Goal: Task Accomplishment & Management: Use online tool/utility

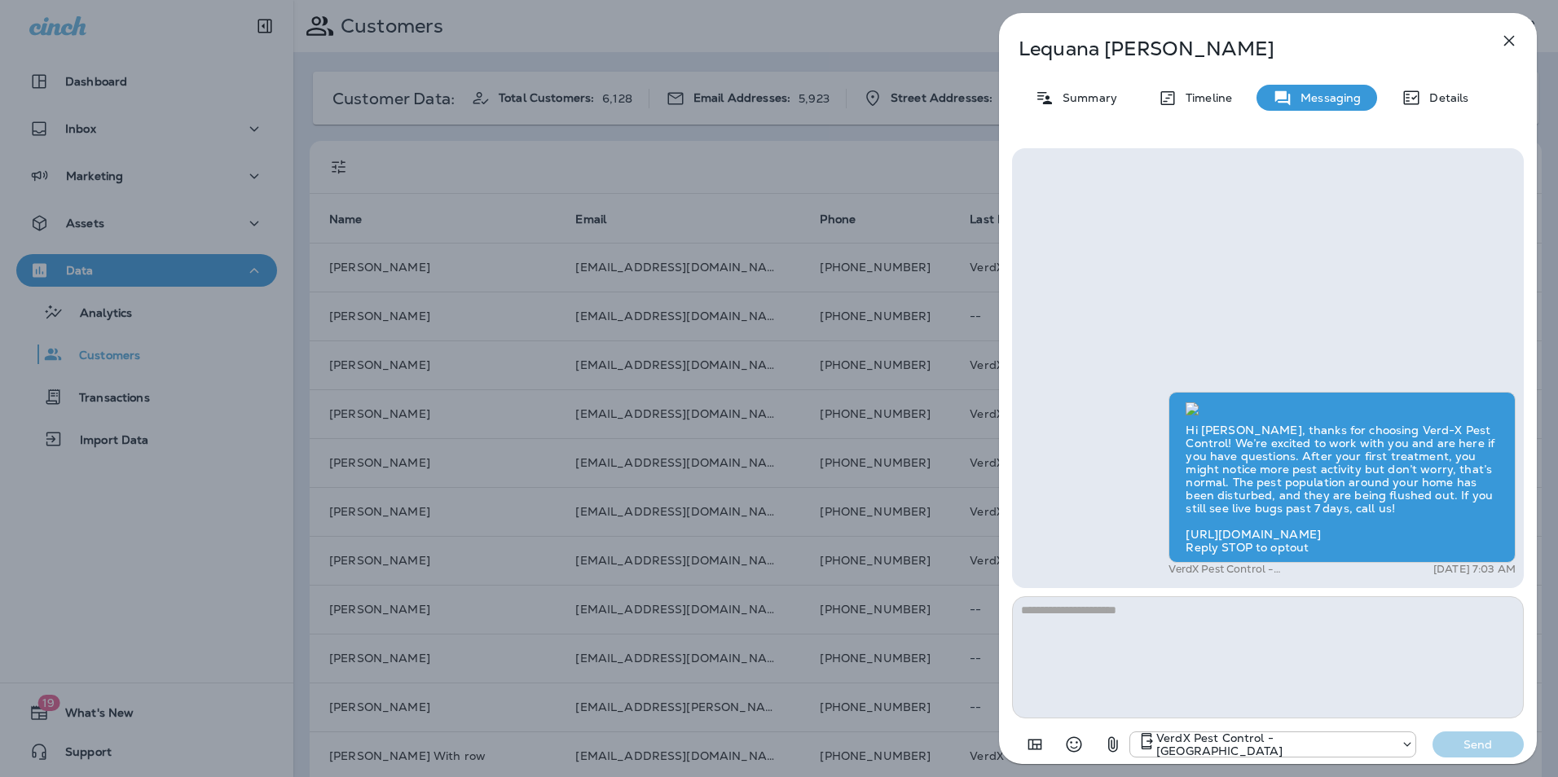
click at [1506, 38] on icon "button" at bounding box center [1509, 41] width 11 height 11
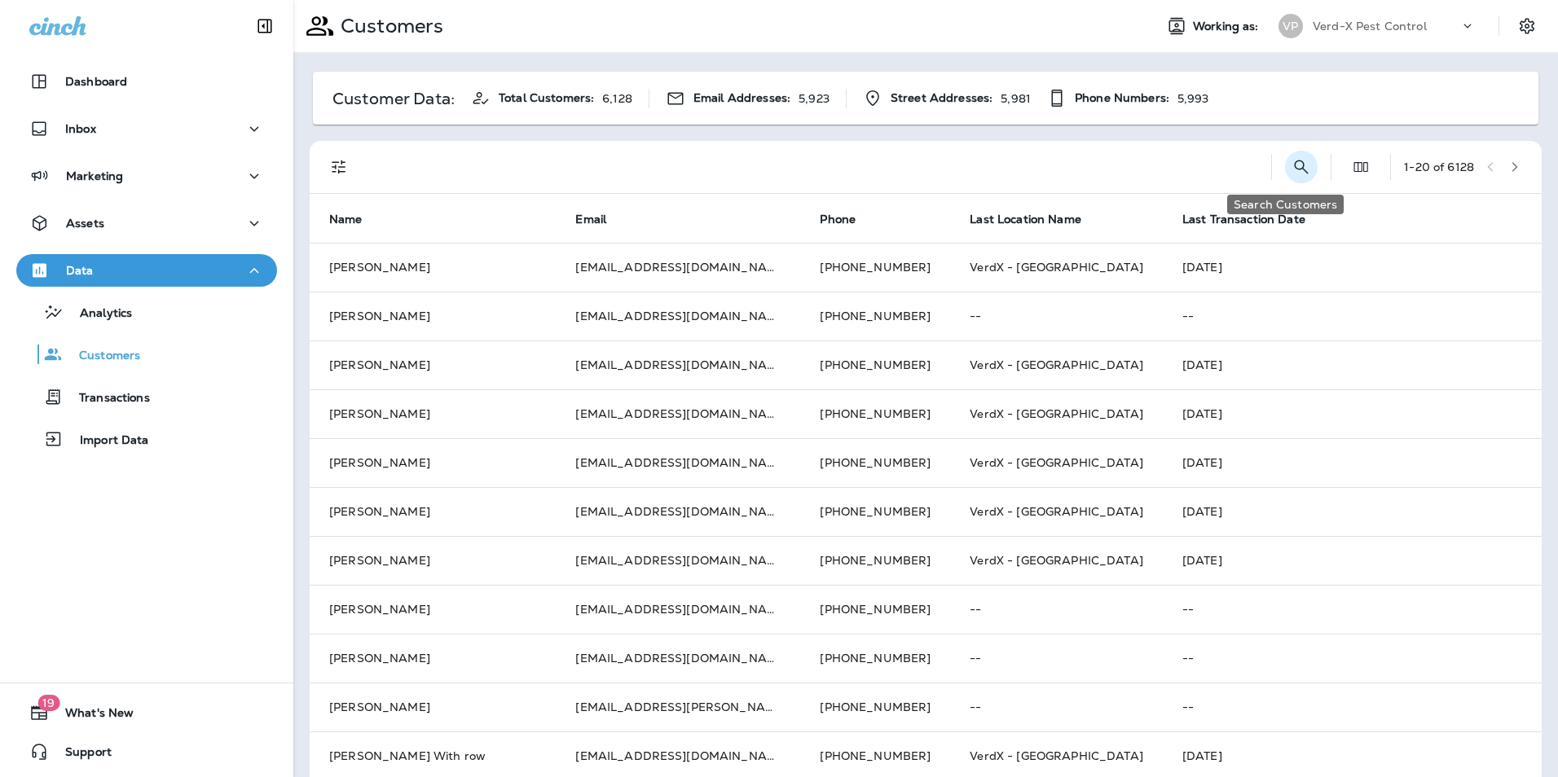
click at [1285, 161] on button "Search Customers" at bounding box center [1301, 167] width 33 height 33
click at [1132, 179] on input "text" at bounding box center [1217, 165] width 170 height 43
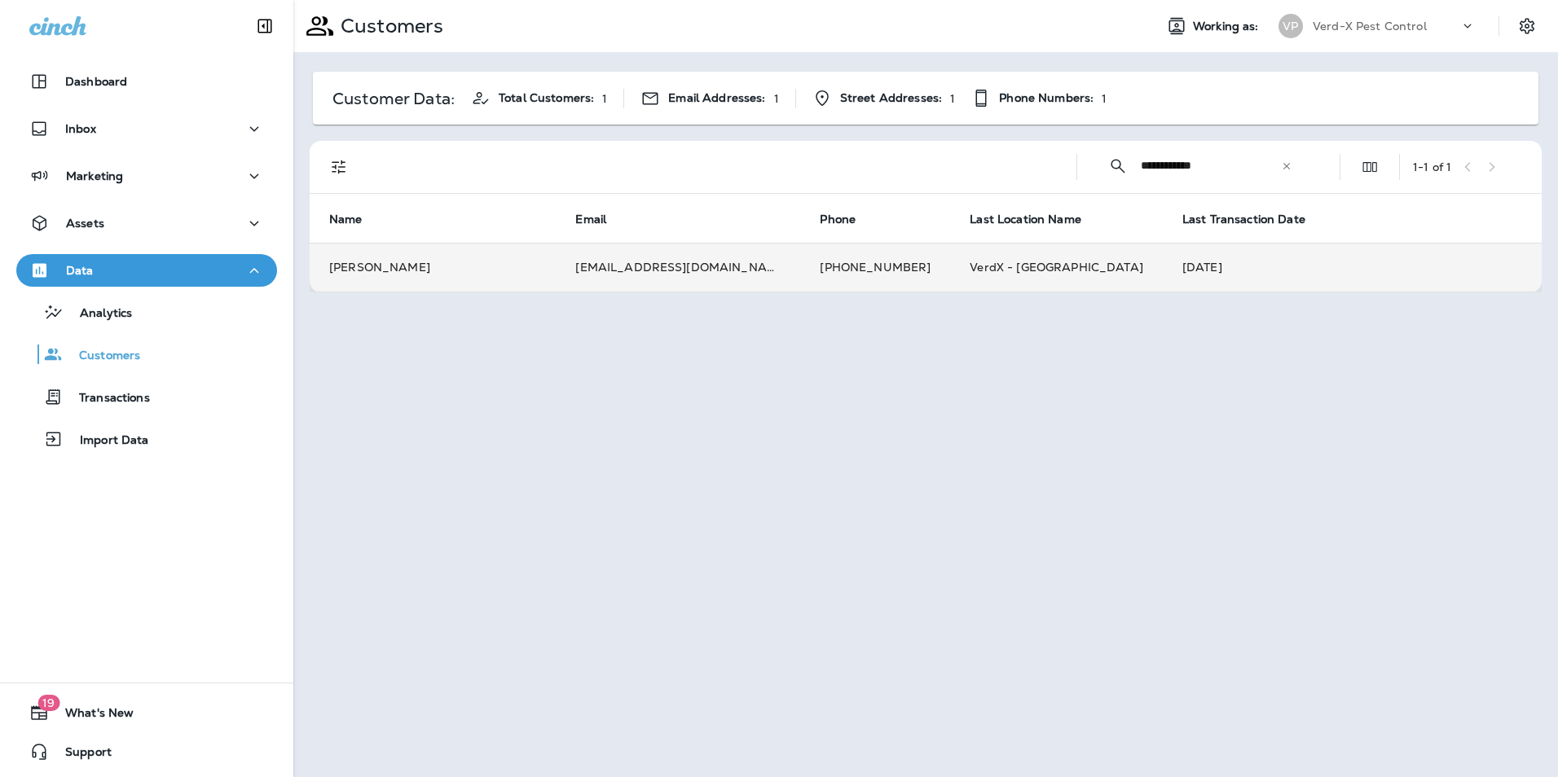
type input "**********"
click at [731, 278] on td "[EMAIL_ADDRESS][DOMAIN_NAME]" at bounding box center [678, 267] width 244 height 49
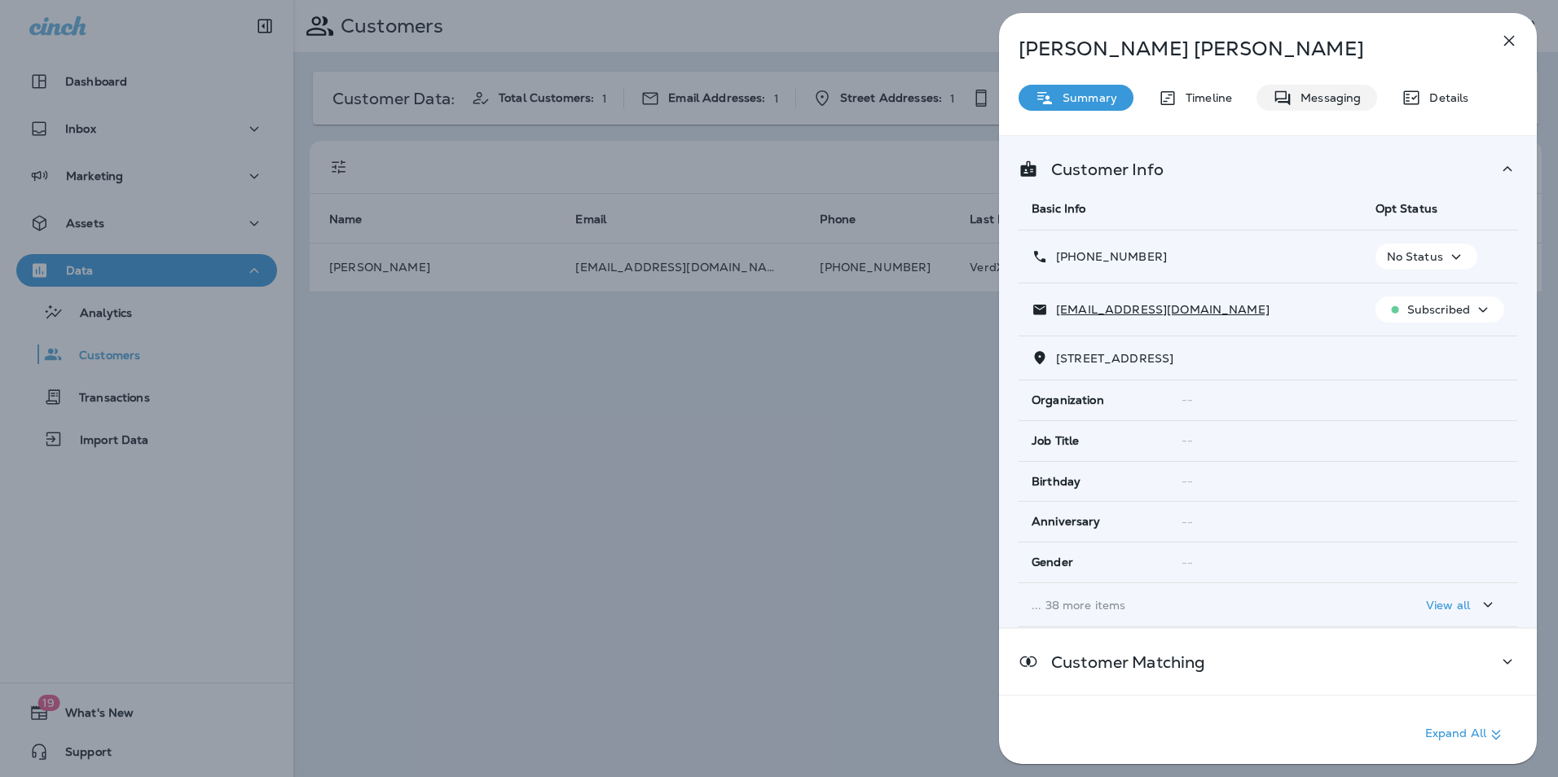
click at [1302, 94] on p "Messaging" at bounding box center [1327, 97] width 68 height 13
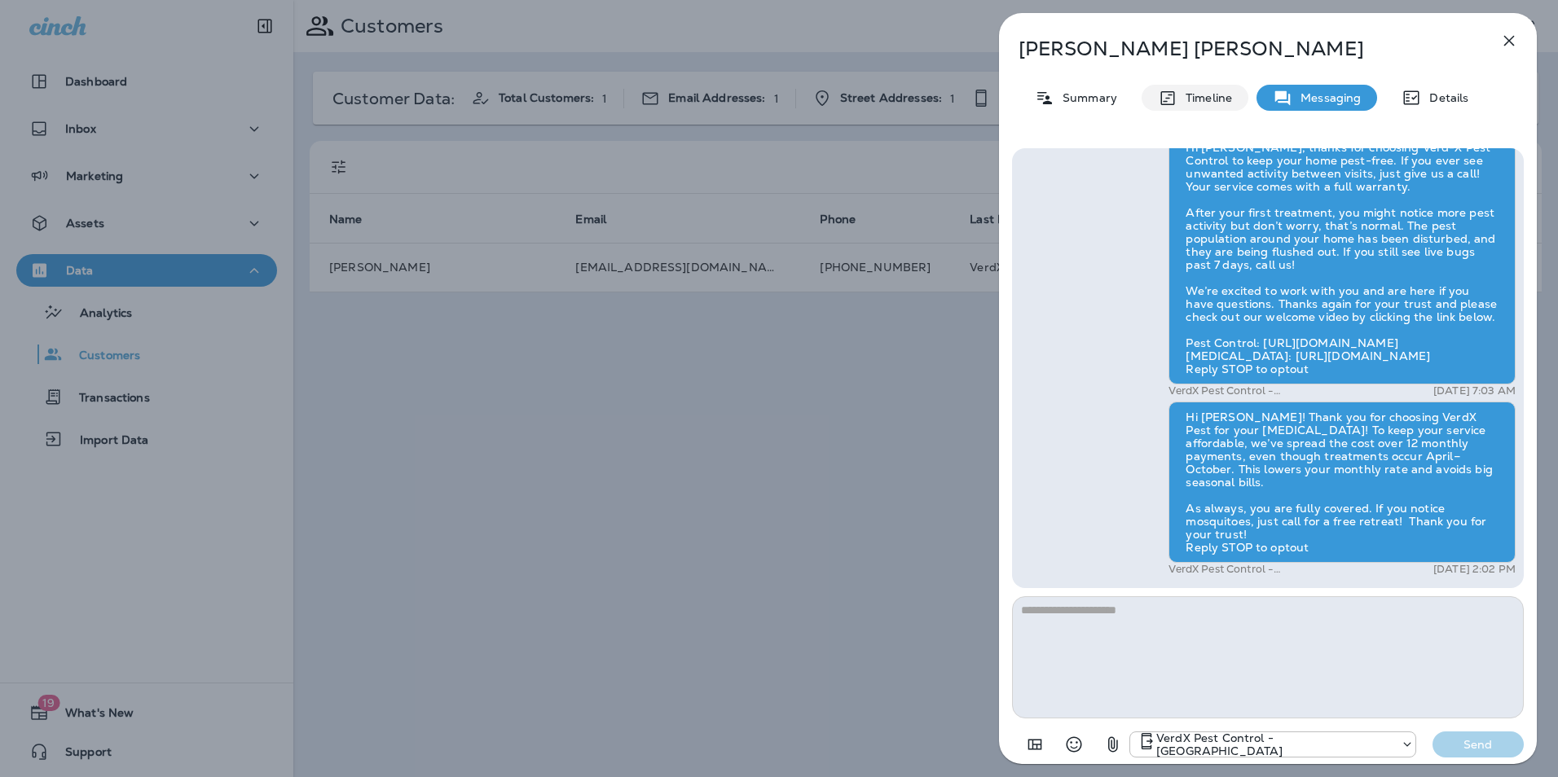
click at [1205, 101] on p "Timeline" at bounding box center [1205, 97] width 55 height 13
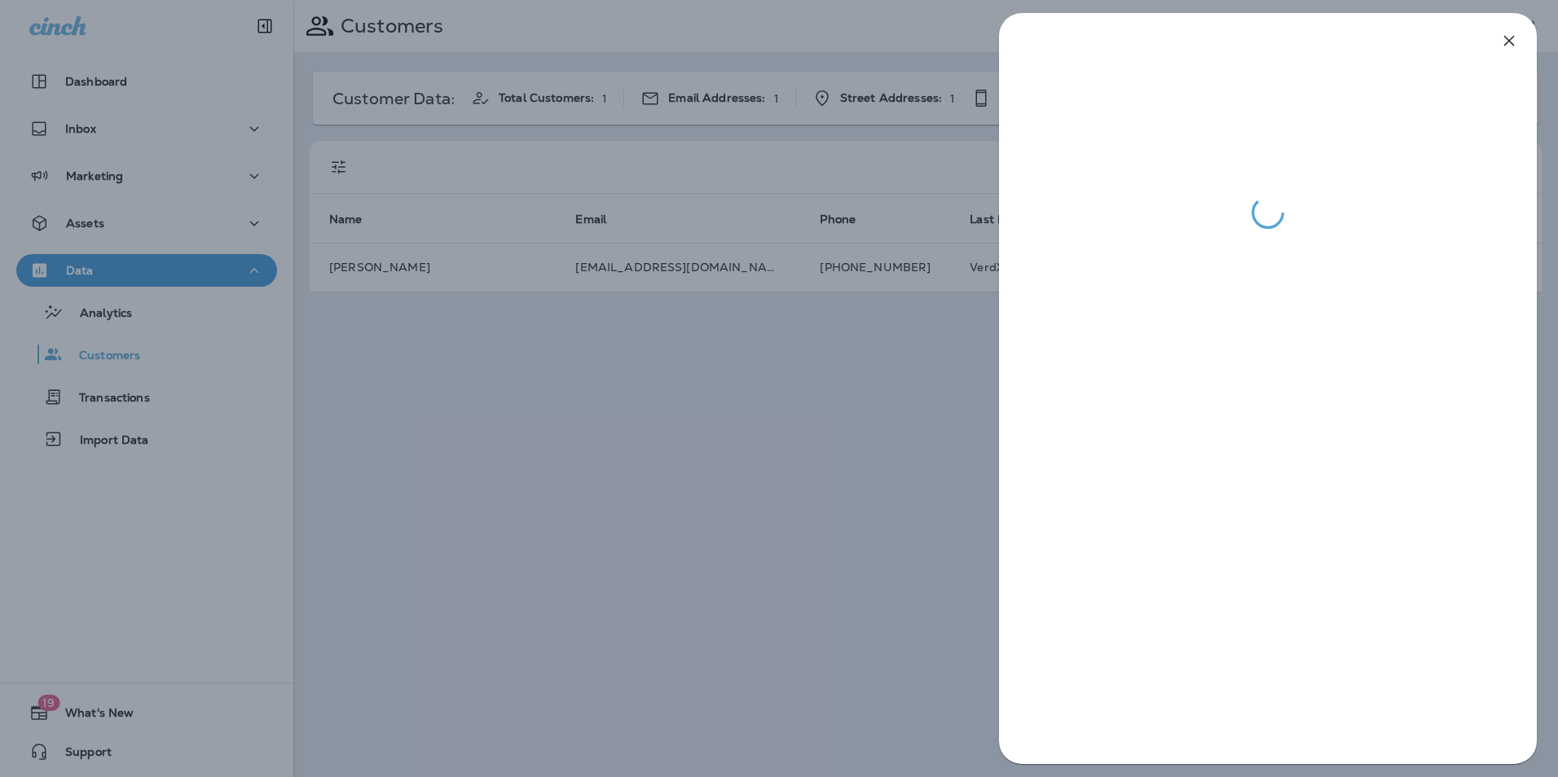
click at [647, 614] on div at bounding box center [779, 388] width 1558 height 777
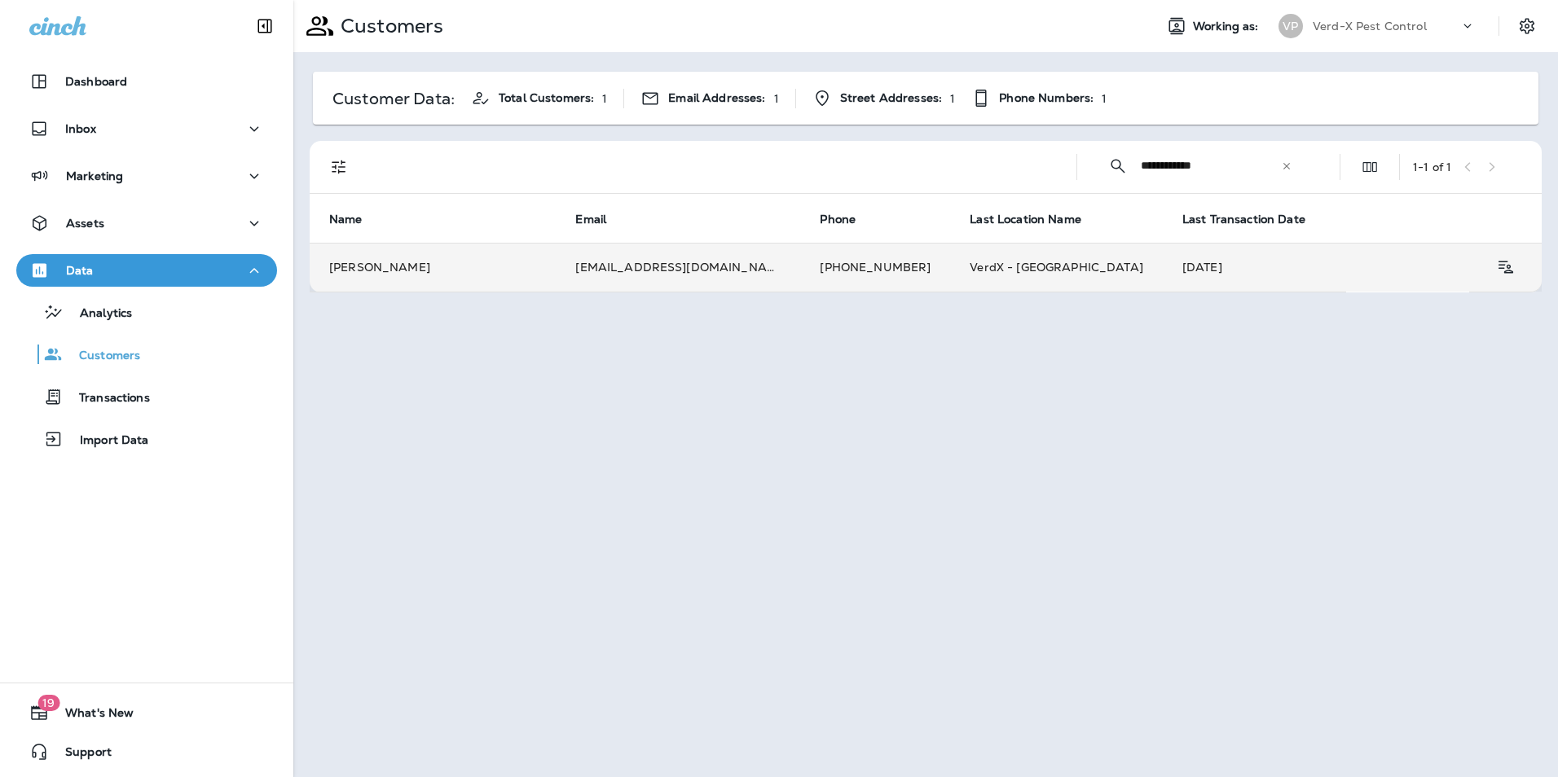
click at [689, 271] on td "[EMAIL_ADDRESS][DOMAIN_NAME]" at bounding box center [678, 267] width 244 height 49
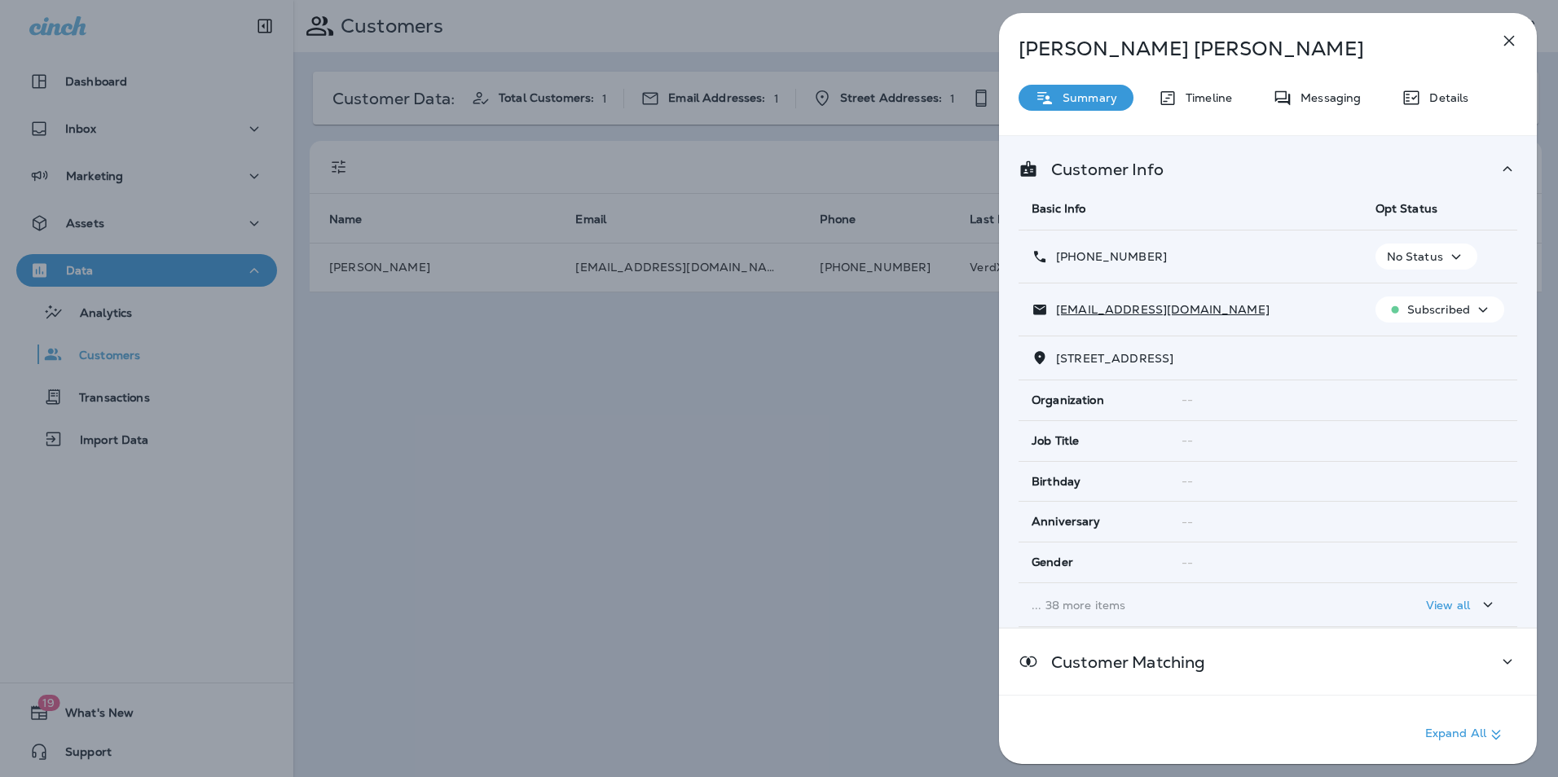
click at [1326, 108] on div "Messaging" at bounding box center [1317, 98] width 121 height 26
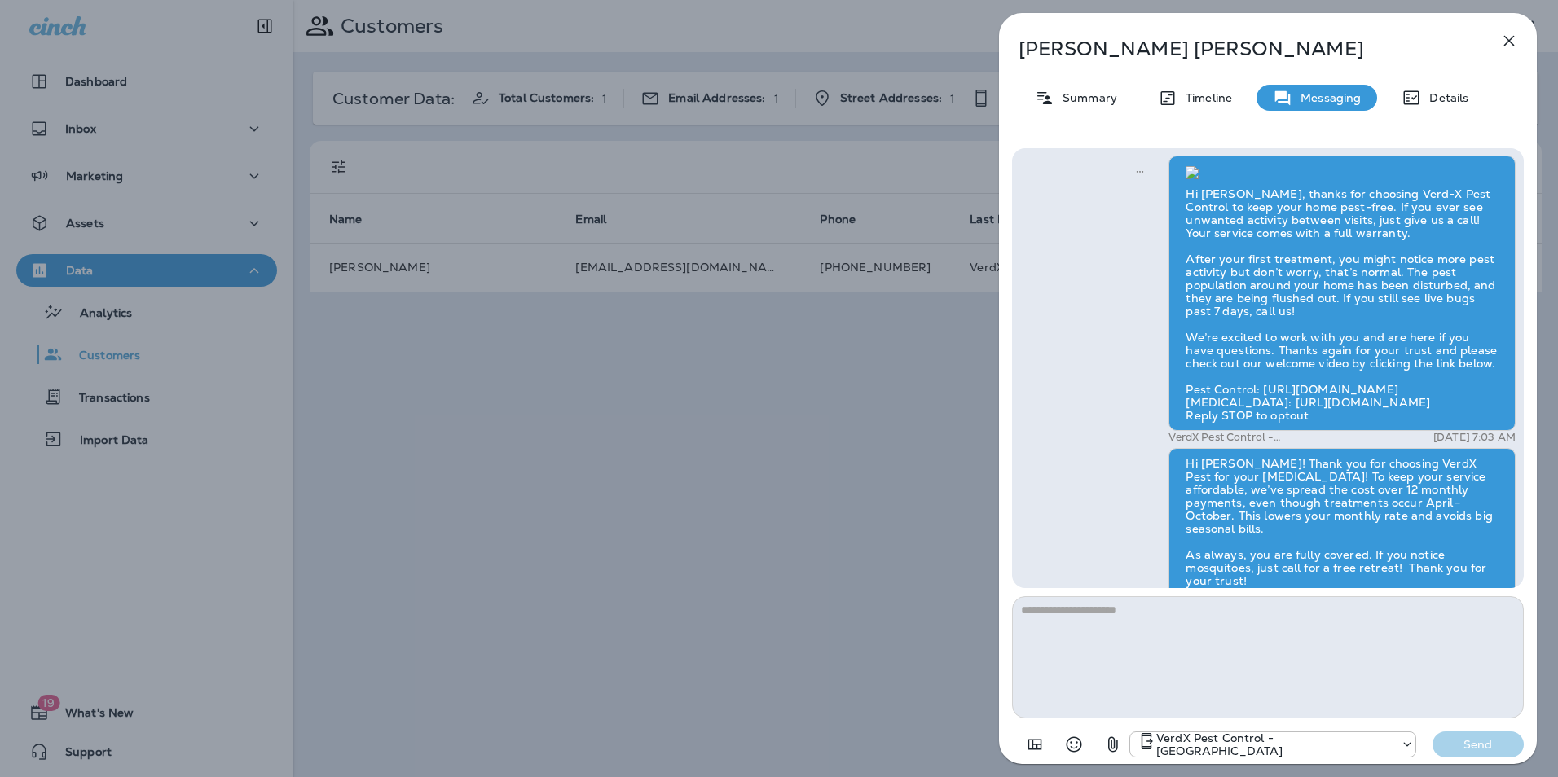
scroll to position [-562, 0]
click at [1509, 46] on icon "button" at bounding box center [1510, 41] width 20 height 20
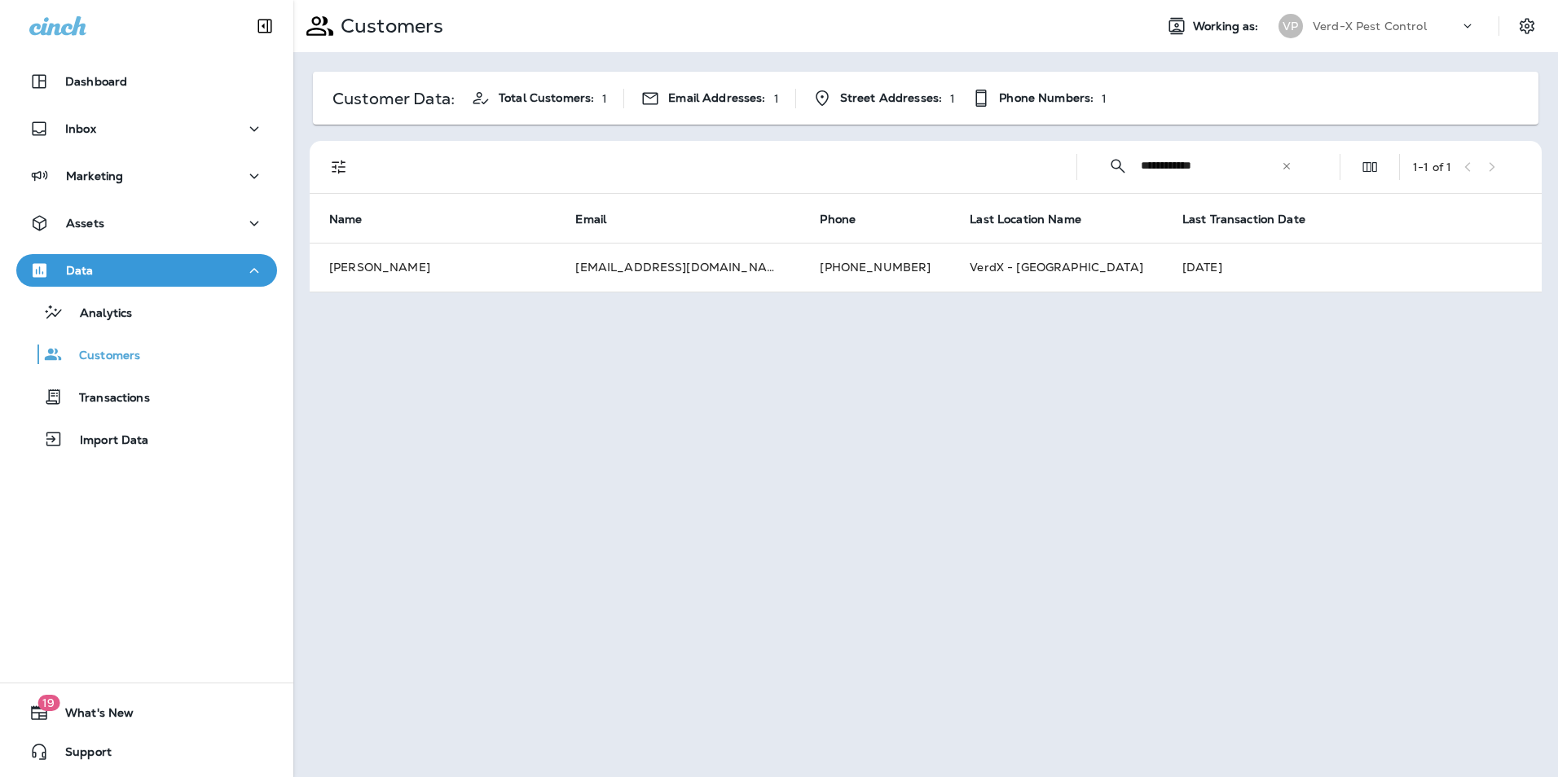
click at [1284, 165] on icon at bounding box center [1286, 166] width 11 height 11
click at [1183, 169] on input "text" at bounding box center [1226, 165] width 170 height 43
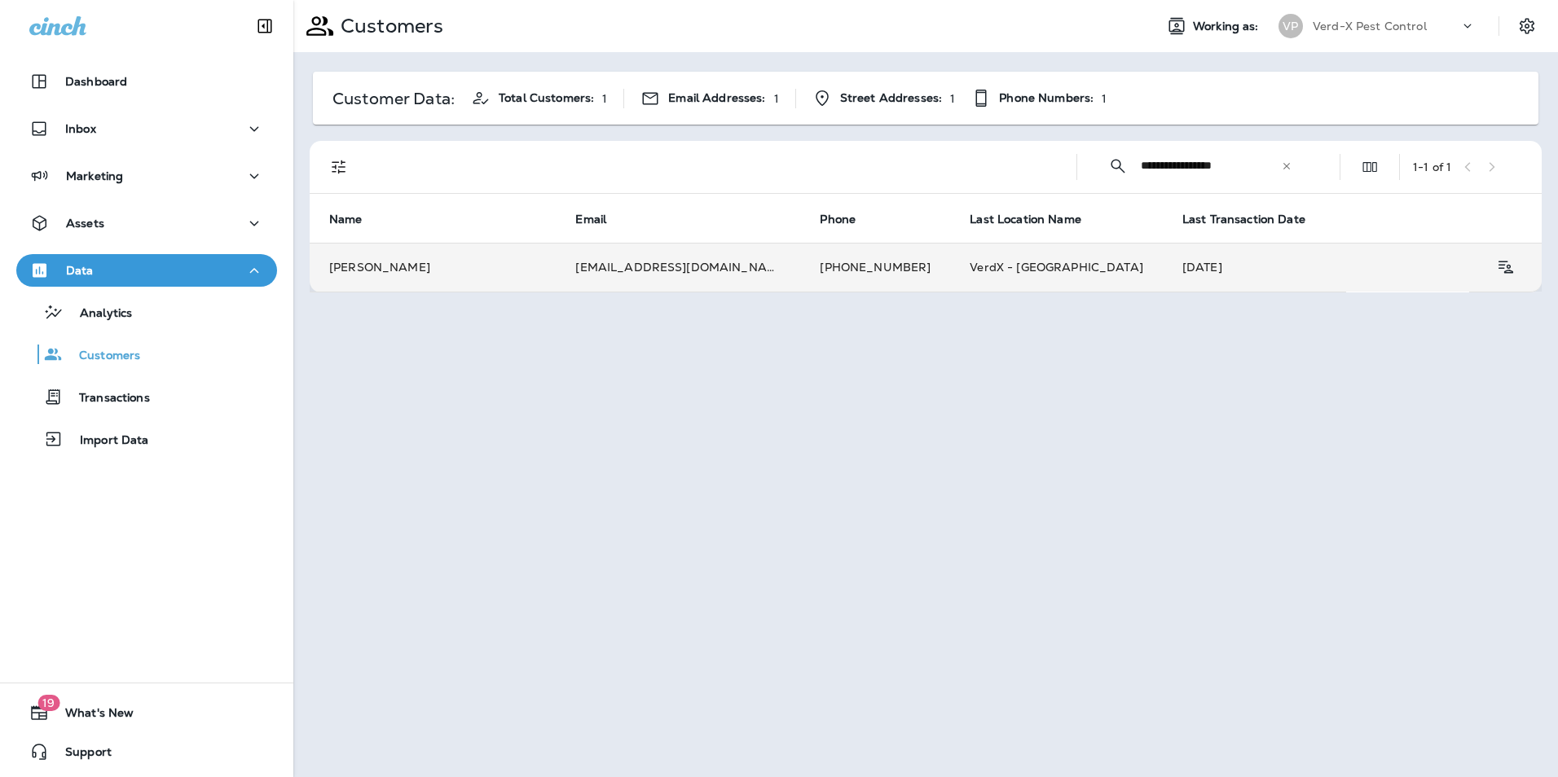
type input "**********"
click at [660, 267] on td "[EMAIL_ADDRESS][DOMAIN_NAME]" at bounding box center [678, 267] width 244 height 49
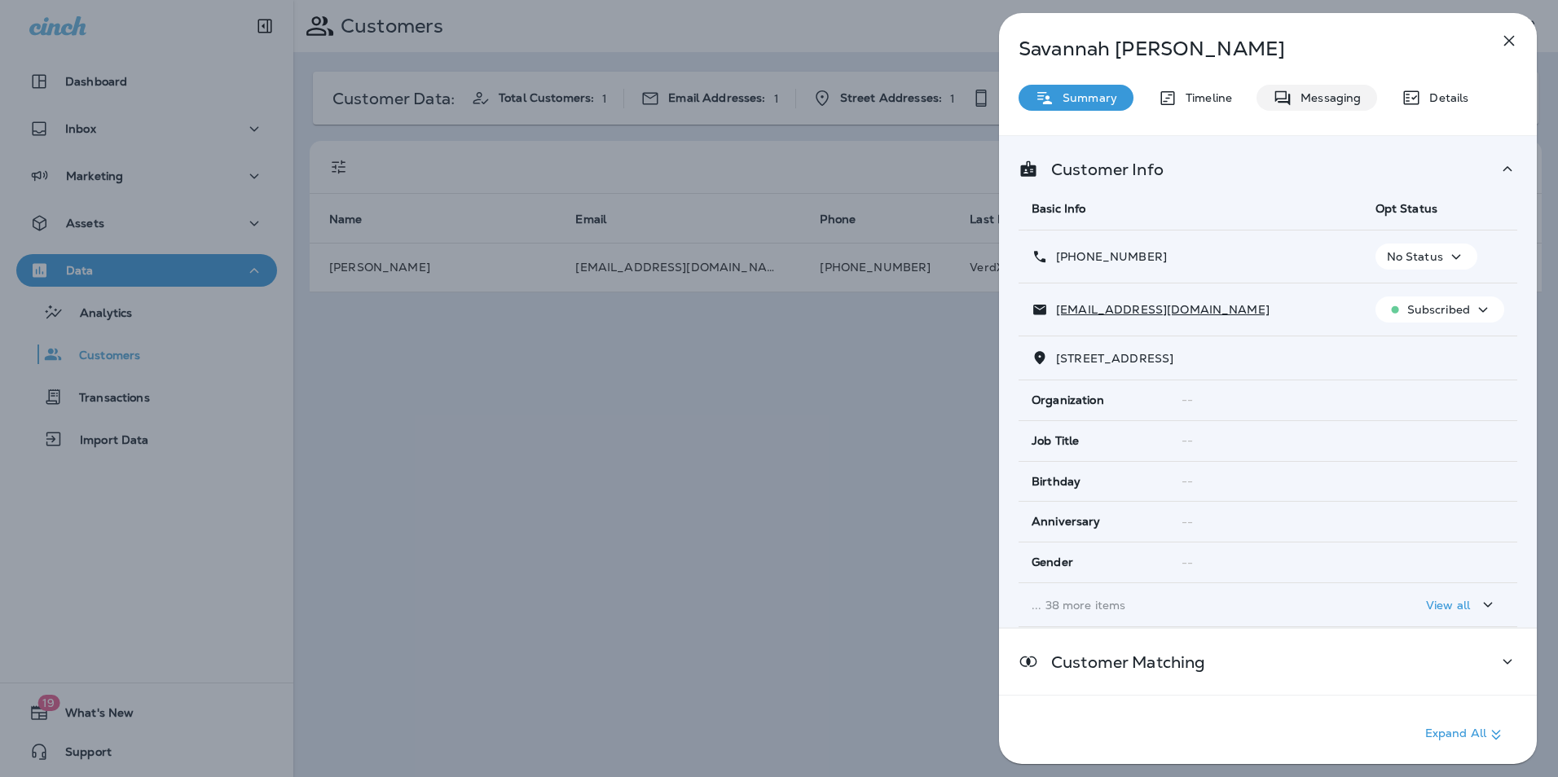
click at [1315, 100] on p "Messaging" at bounding box center [1327, 97] width 68 height 13
